Goal: Book appointment/travel/reservation

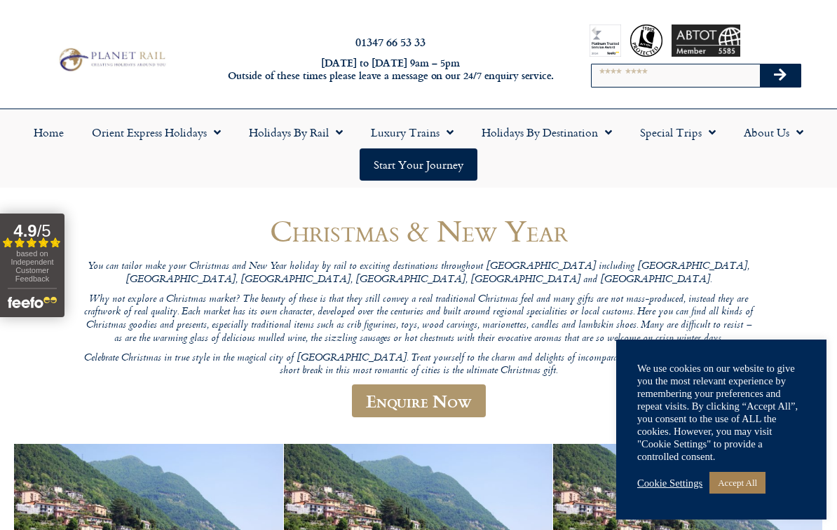
click at [745, 479] on link "Accept All" at bounding box center [737, 483] width 56 height 22
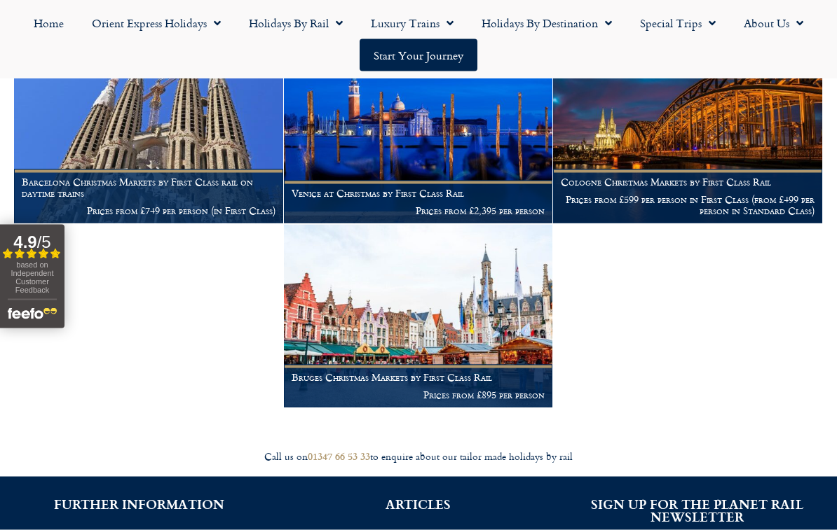
scroll to position [956, 0]
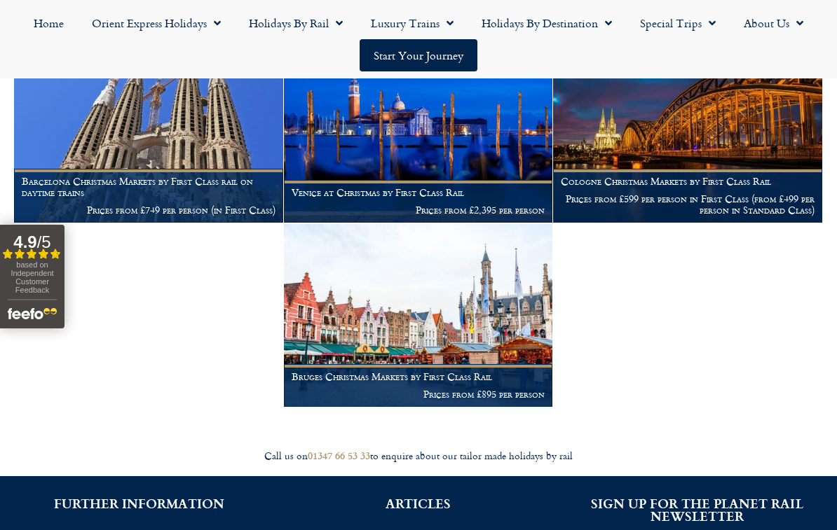
click at [427, 364] on figcaption "Bruges Christmas Markets by First Class Rail Prices from £895 per person" at bounding box center [418, 385] width 269 height 43
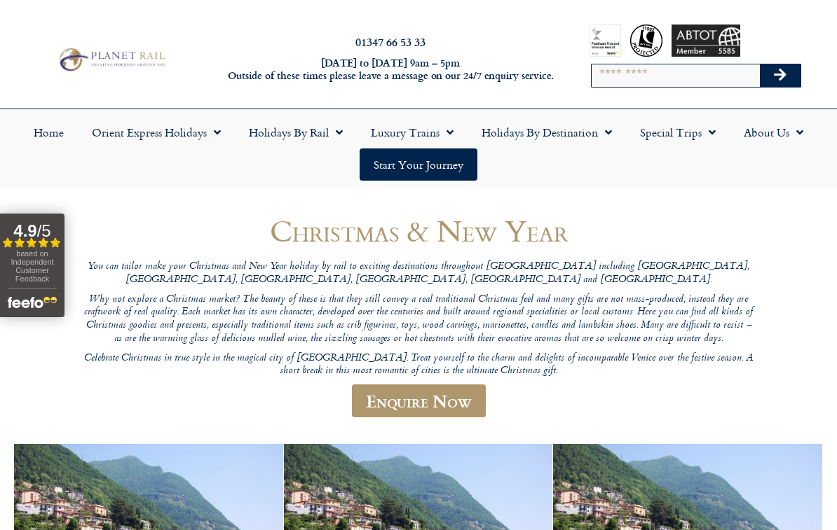
scroll to position [979, 0]
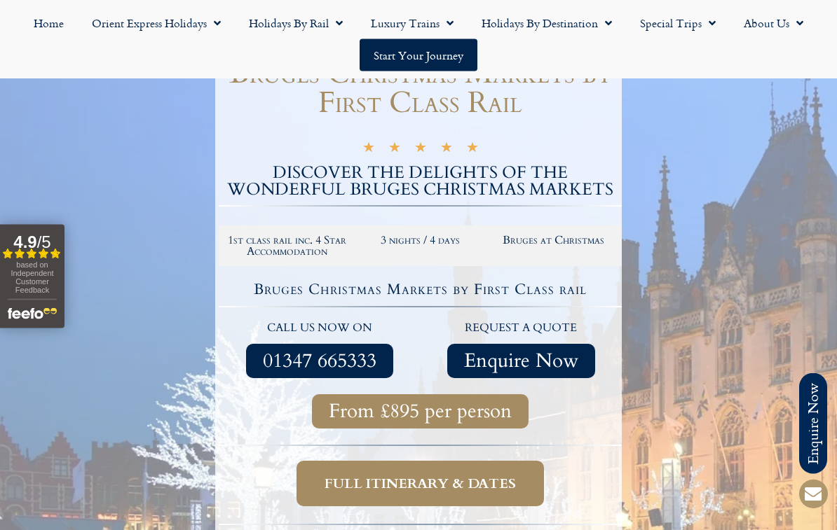
scroll to position [200, 0]
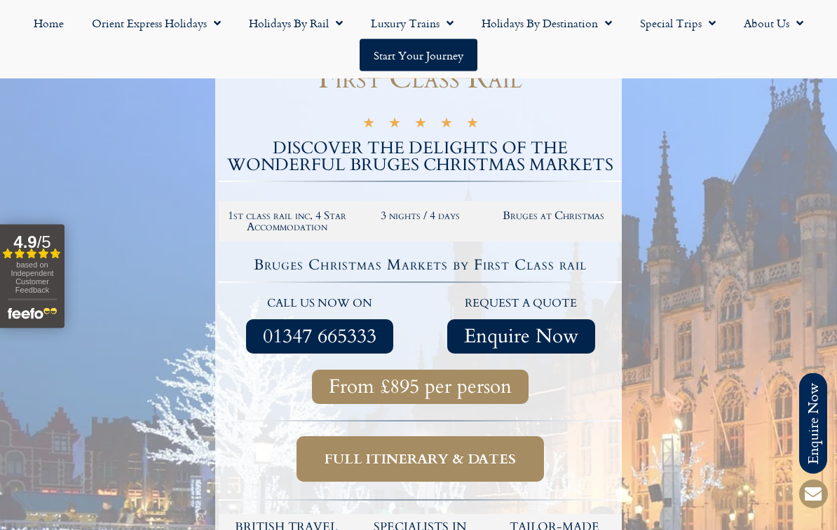
click at [417, 219] on h2 "3 nights / 4 days" at bounding box center [420, 216] width 119 height 11
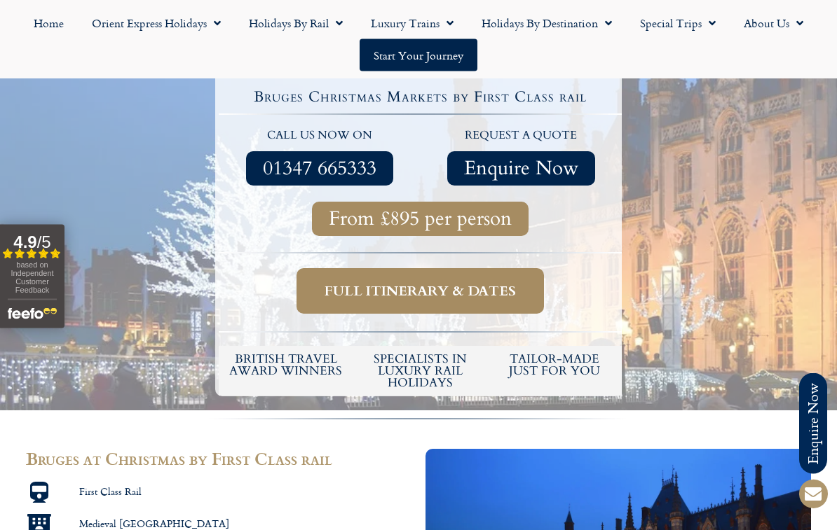
scroll to position [369, 0]
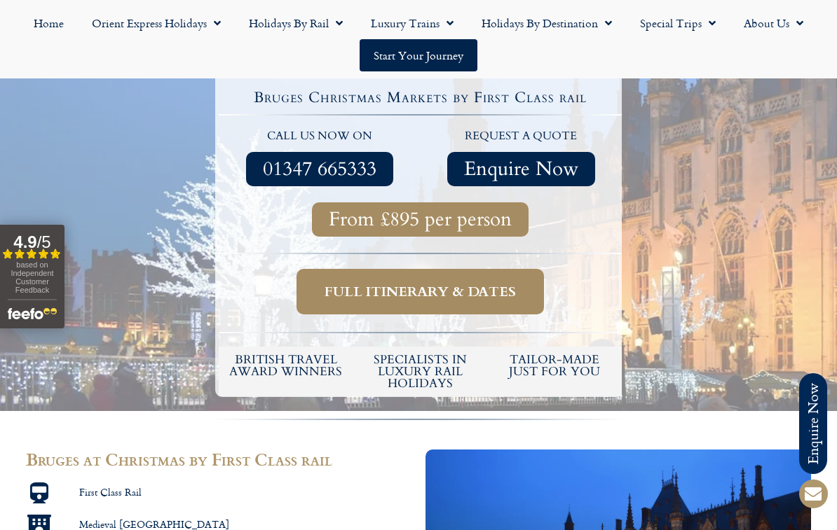
click at [450, 292] on span "Full itinerary & dates" at bounding box center [419, 292] width 191 height 18
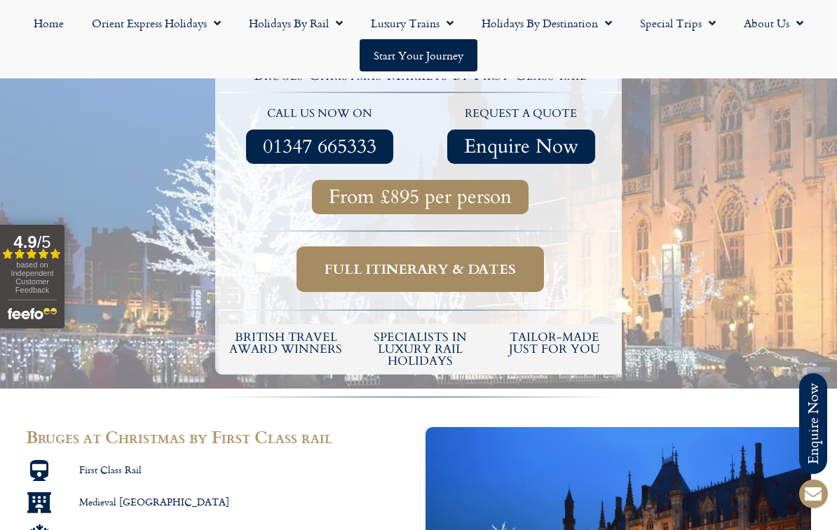
scroll to position [392, 0]
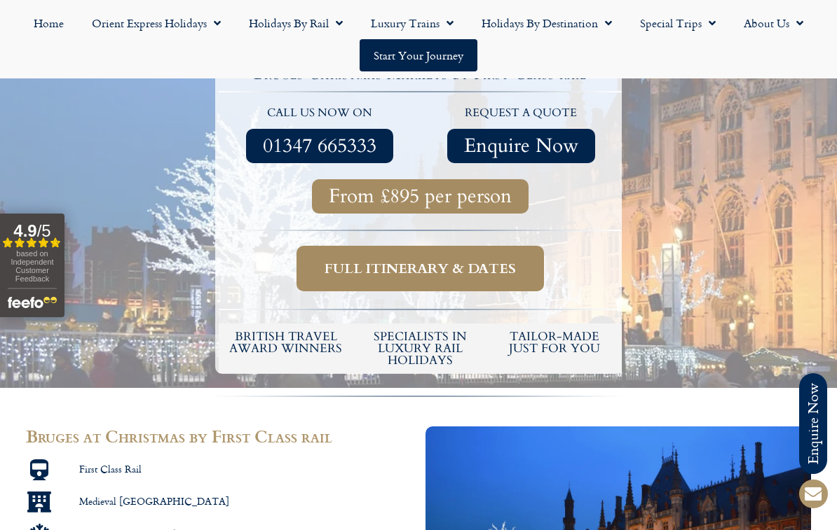
click at [454, 268] on span "Full itinerary & dates" at bounding box center [419, 269] width 191 height 18
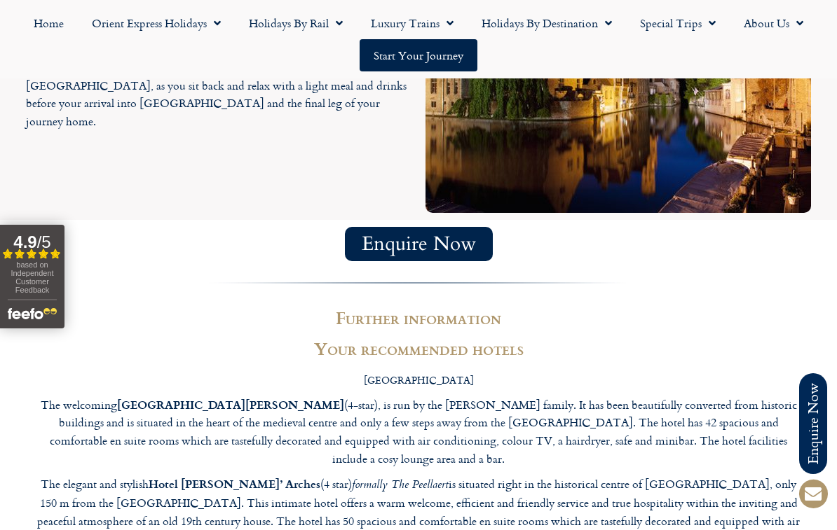
scroll to position [2094, 0]
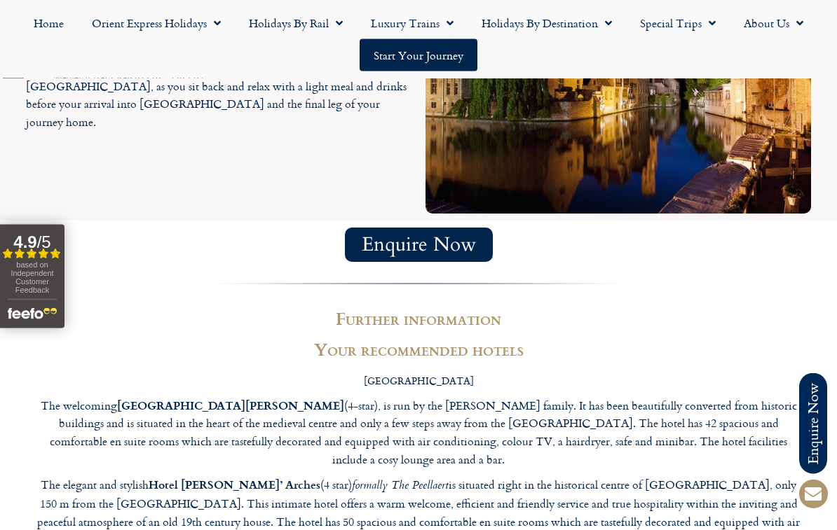
click at [829, 4] on div "Home Orient Express Holidays Venice Simplon-Orient-Express – 2025 [GEOGRAPHIC_D…" at bounding box center [418, 39] width 837 height 78
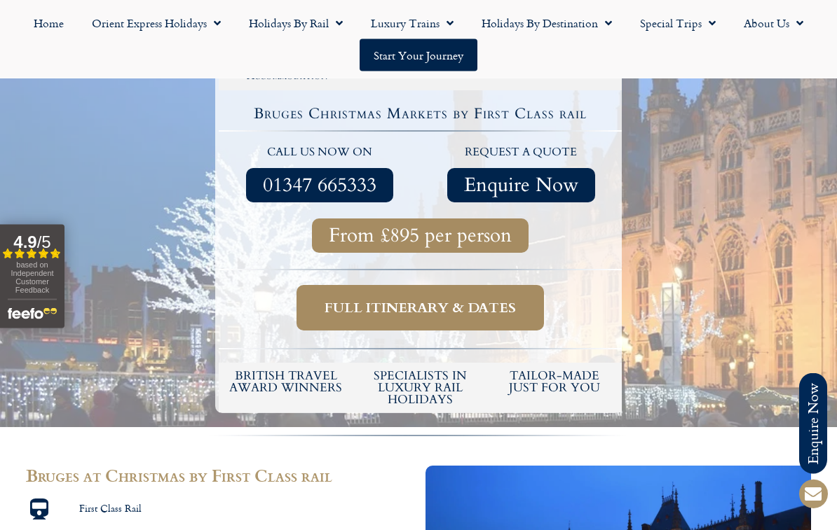
scroll to position [353, 0]
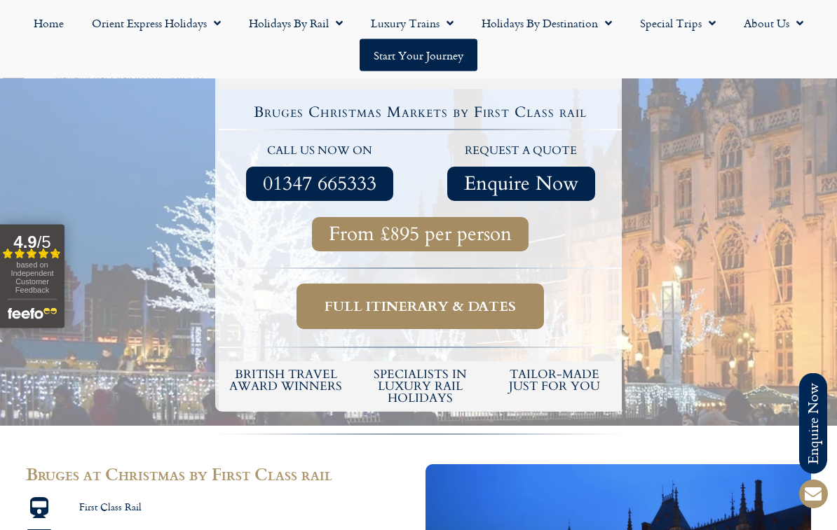
click at [444, 306] on span "Full itinerary & dates" at bounding box center [419, 308] width 191 height 18
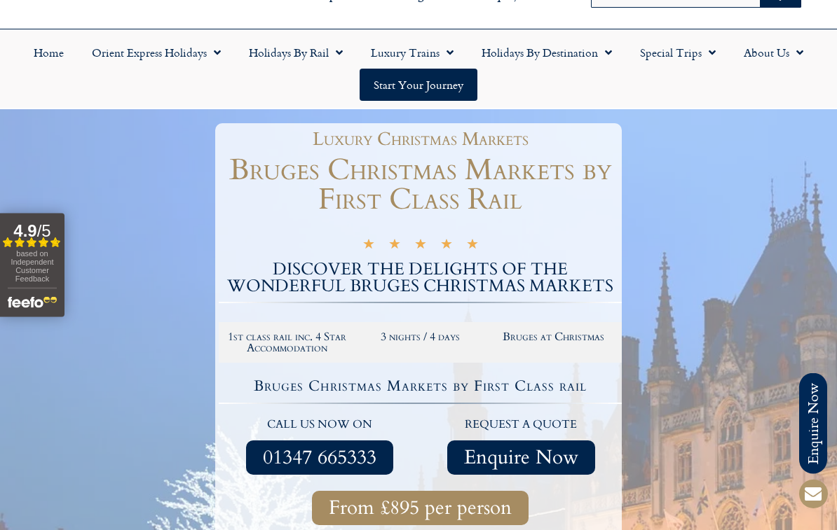
scroll to position [0, 0]
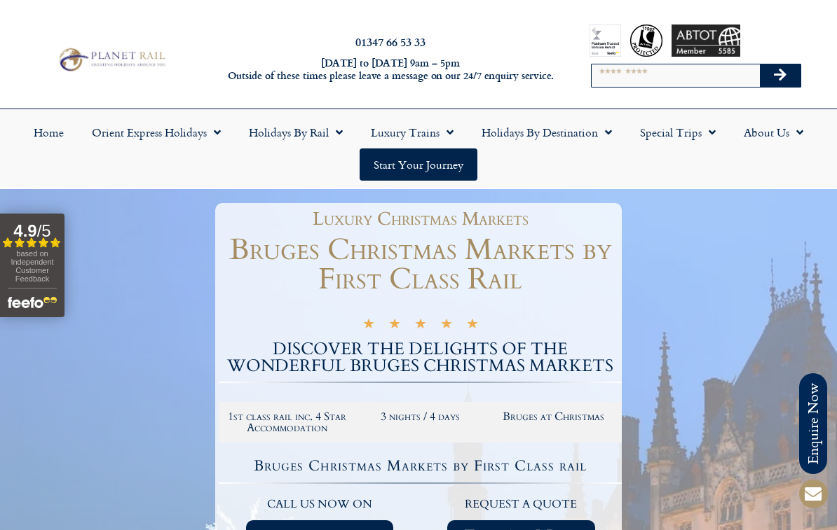
scroll to position [392, 0]
